Goal: Navigation & Orientation: Find specific page/section

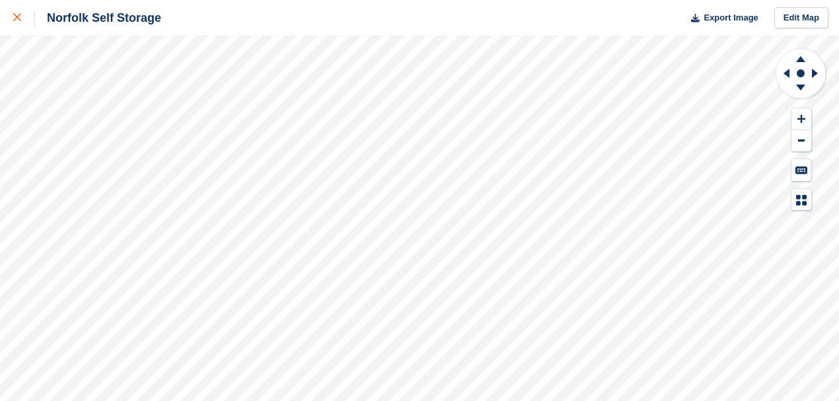
click at [21, 20] on div at bounding box center [24, 18] width 22 height 16
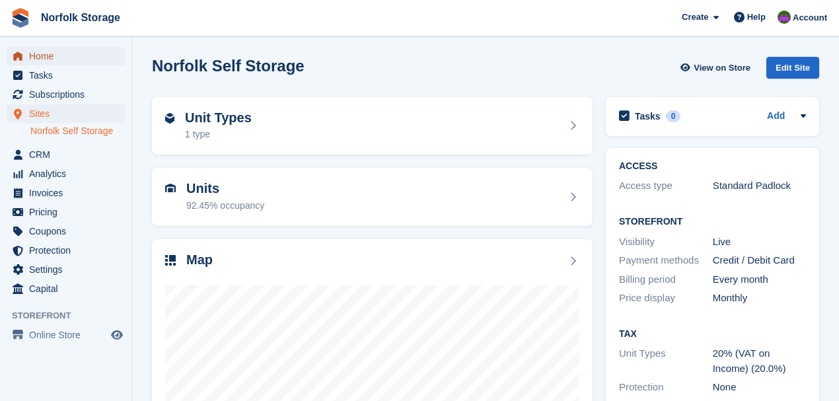
click at [46, 57] on span "Home" at bounding box center [68, 56] width 79 height 19
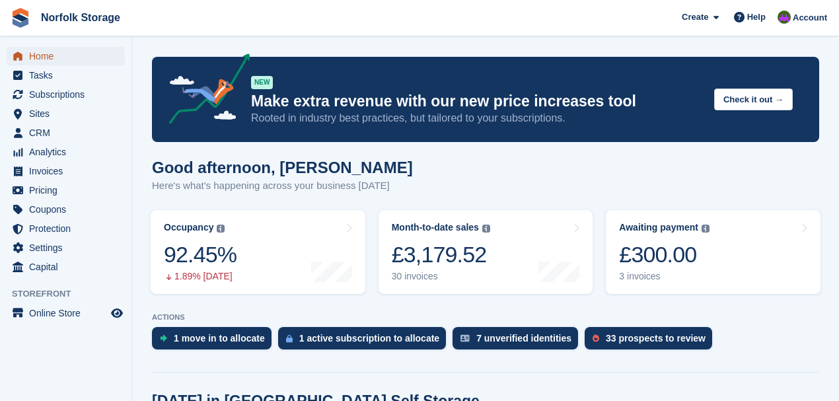
click at [54, 52] on span "Home" at bounding box center [68, 56] width 79 height 19
click at [48, 54] on span "Home" at bounding box center [68, 56] width 79 height 19
click at [26, 61] on link "Home" at bounding box center [66, 56] width 118 height 19
click at [58, 62] on span "Home" at bounding box center [68, 56] width 79 height 19
click at [50, 61] on span "Home" at bounding box center [68, 56] width 79 height 19
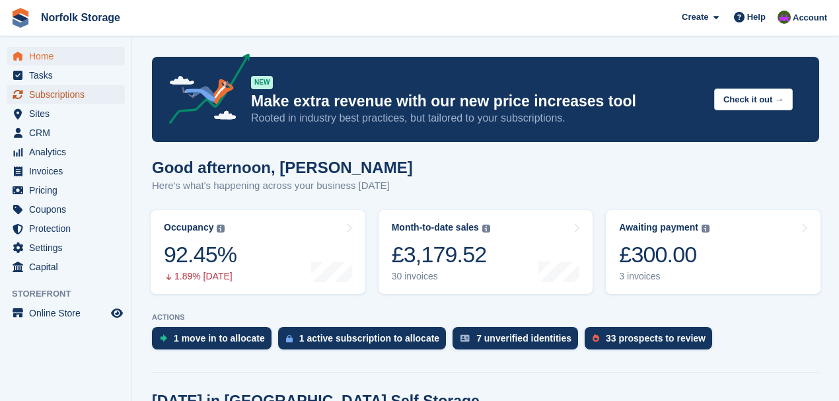
click at [63, 98] on span "Subscriptions" at bounding box center [68, 94] width 79 height 19
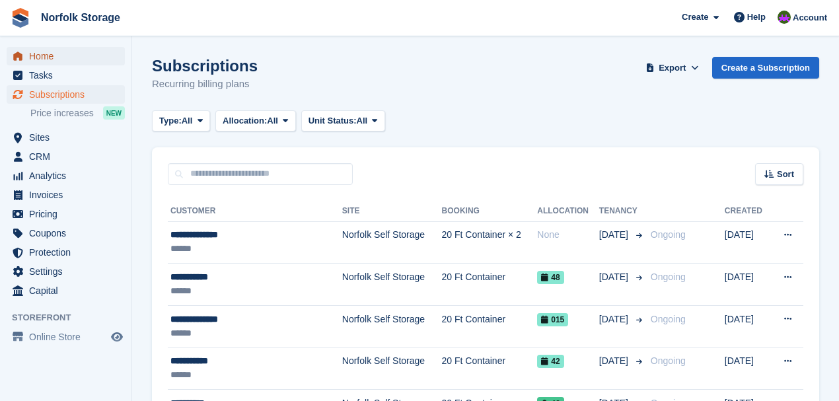
click at [39, 61] on span "Home" at bounding box center [68, 56] width 79 height 19
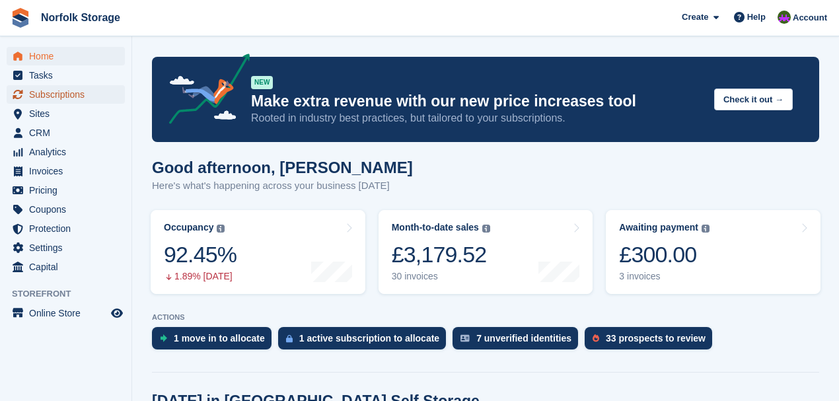
click at [69, 100] on span "Subscriptions" at bounding box center [68, 94] width 79 height 19
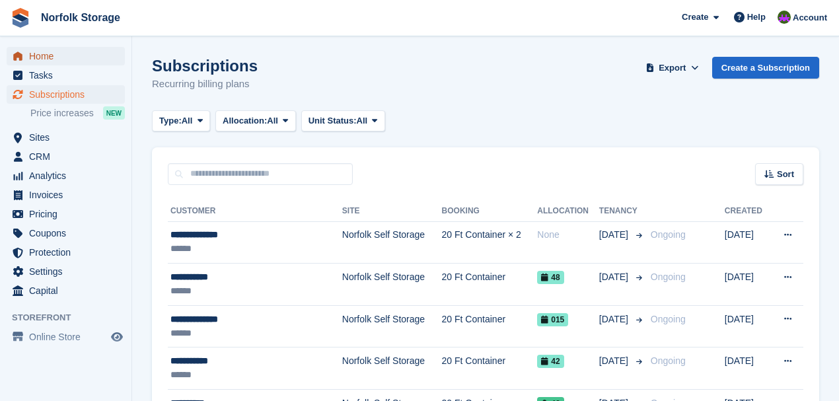
click at [48, 57] on span "Home" at bounding box center [68, 56] width 79 height 19
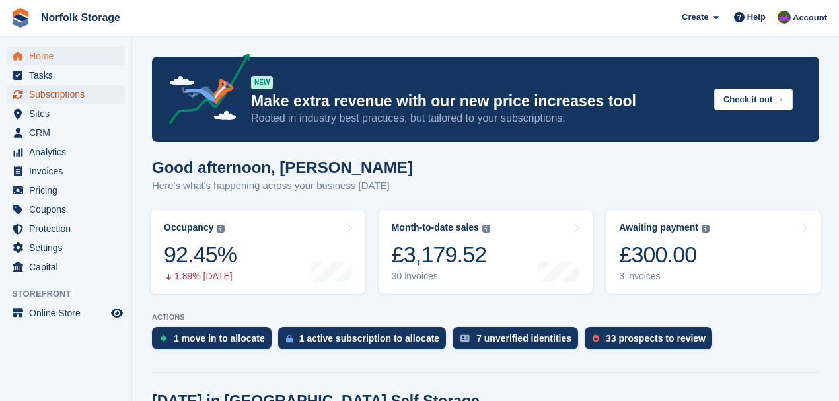
click at [64, 92] on span "Subscriptions" at bounding box center [68, 94] width 79 height 19
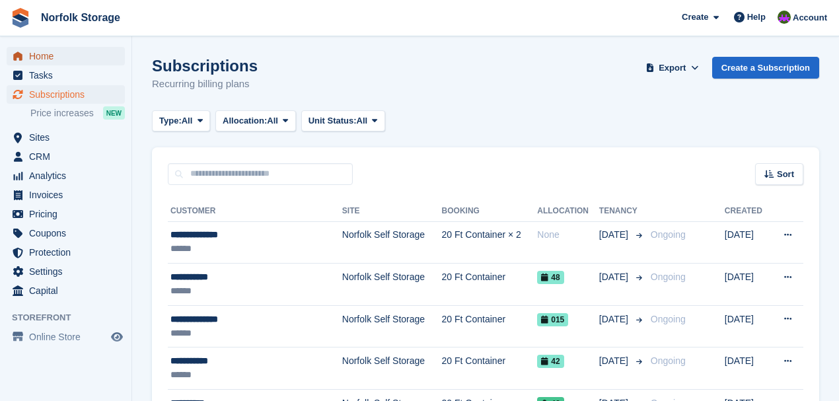
click at [46, 57] on span "Home" at bounding box center [68, 56] width 79 height 19
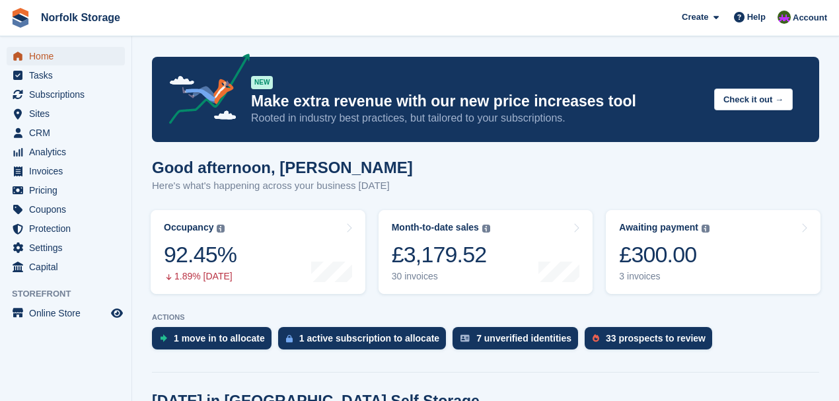
click at [36, 60] on span "Home" at bounding box center [68, 56] width 79 height 19
click at [66, 57] on span "Home" at bounding box center [68, 56] width 79 height 19
click at [37, 55] on span "Home" at bounding box center [68, 56] width 79 height 19
